Goal: Find specific page/section: Find specific page/section

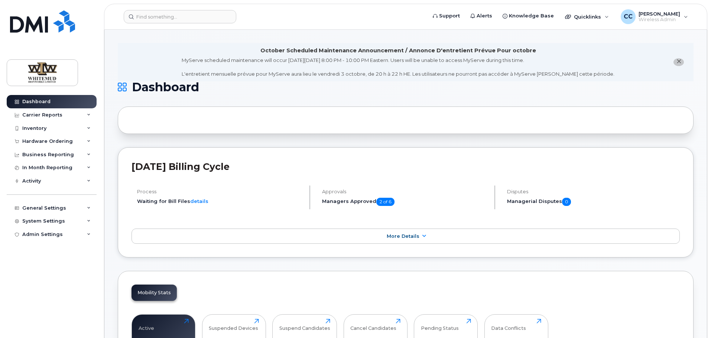
scroll to position [74, 0]
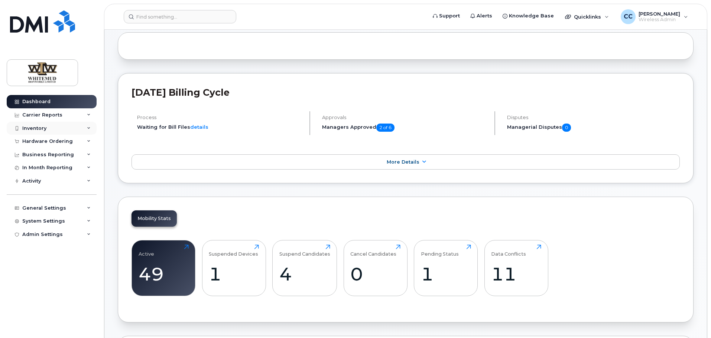
click at [58, 127] on div "Inventory" at bounding box center [52, 128] width 90 height 13
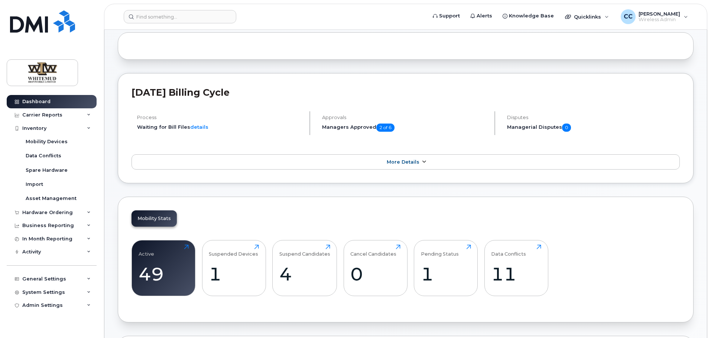
click at [267, 160] on link "More Details" at bounding box center [405, 163] width 548 height 16
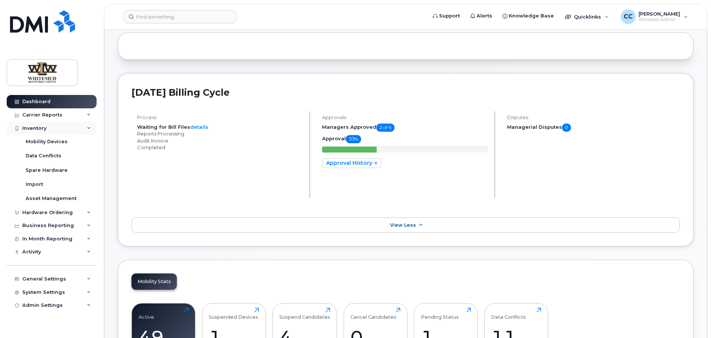
click at [43, 127] on div "Inventory" at bounding box center [34, 129] width 24 height 6
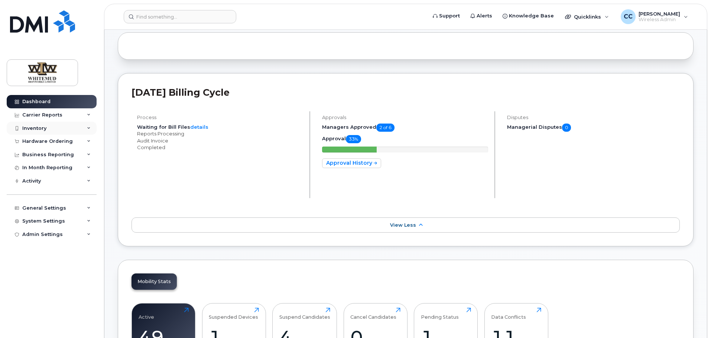
click at [45, 130] on div "Inventory" at bounding box center [34, 129] width 24 height 6
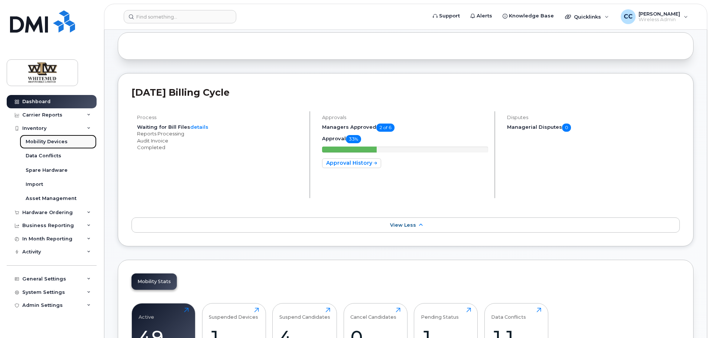
click at [52, 144] on div "Mobility Devices" at bounding box center [47, 142] width 42 height 7
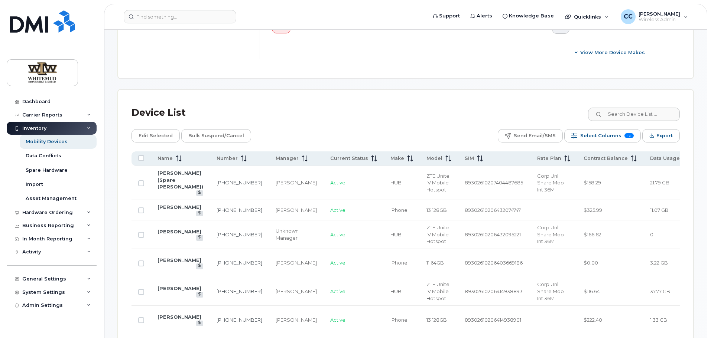
scroll to position [297, 0]
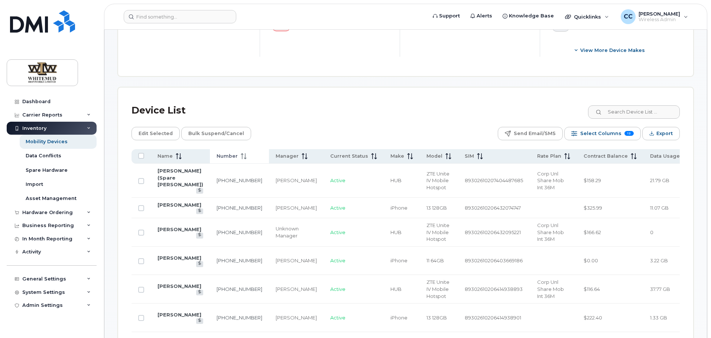
click at [217, 153] on span "Number" at bounding box center [227, 156] width 21 height 7
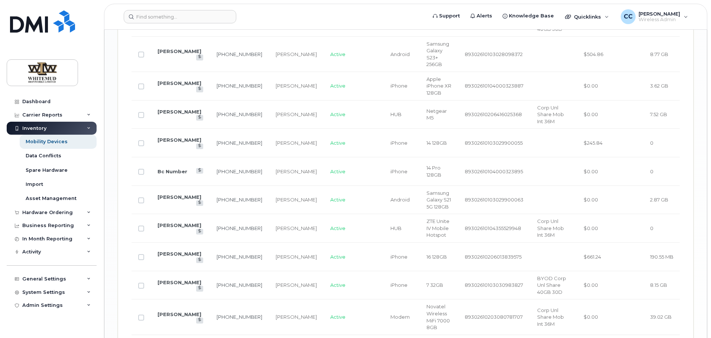
scroll to position [1374, 0]
